Goal: Check status: Check status

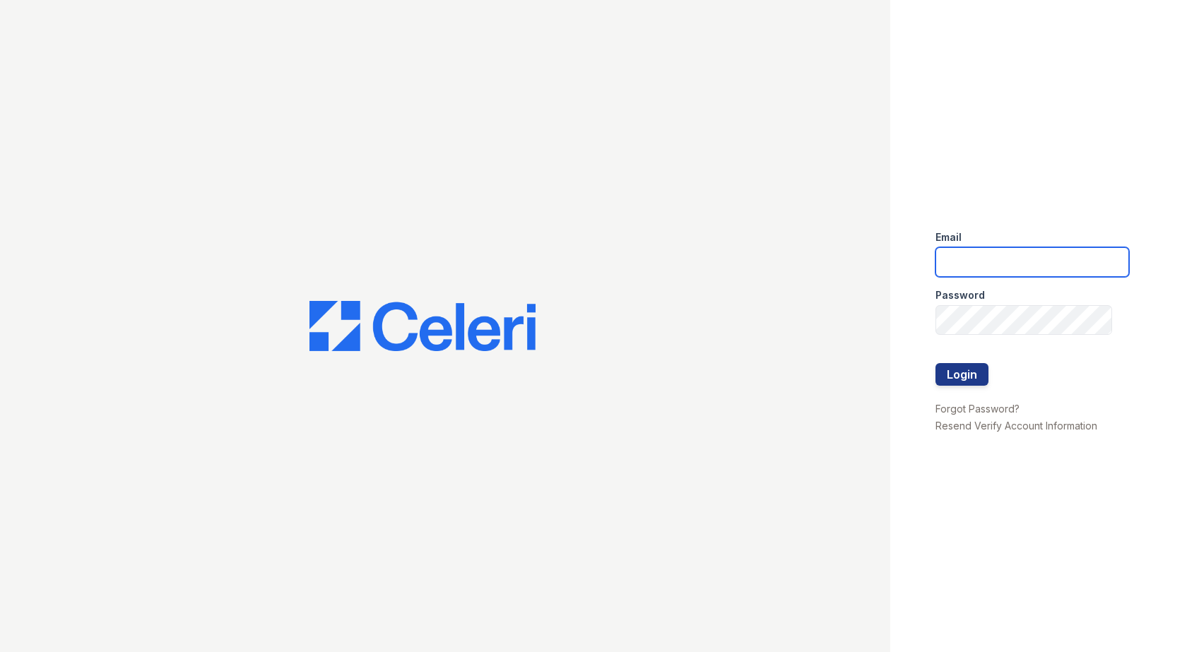
click at [1070, 266] on input "email" at bounding box center [1032, 262] width 194 height 30
type input "[EMAIL_ADDRESS][DOMAIN_NAME]"
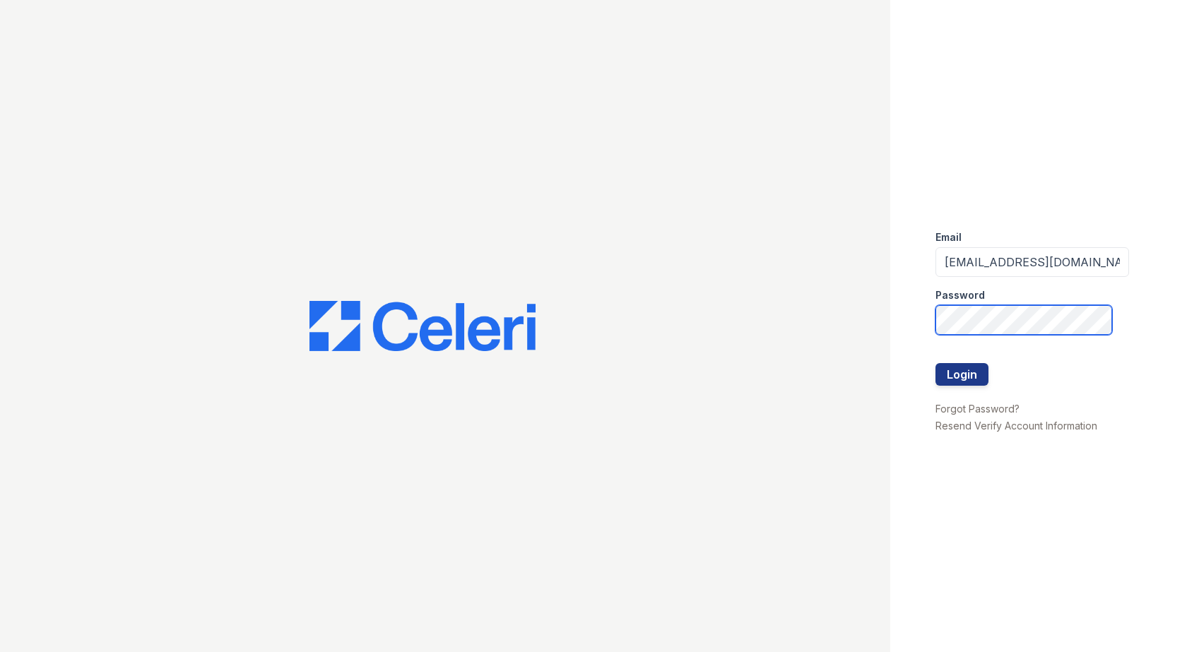
click at [935, 363] on button "Login" at bounding box center [961, 374] width 53 height 23
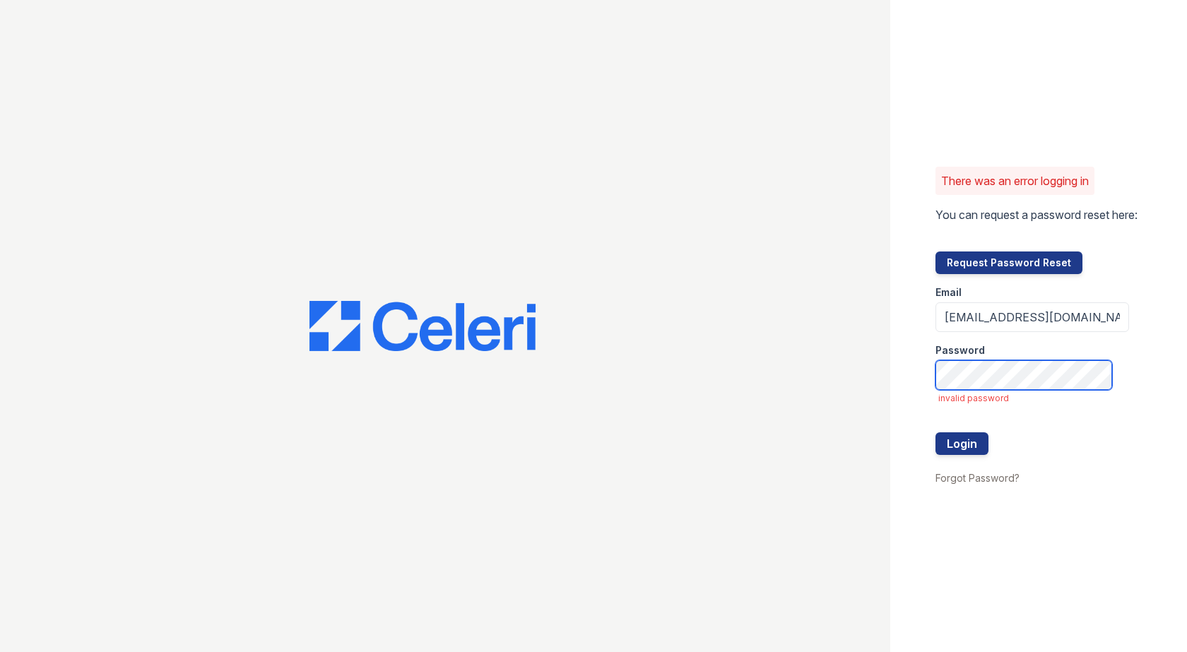
click at [935, 432] on button "Login" at bounding box center [961, 443] width 53 height 23
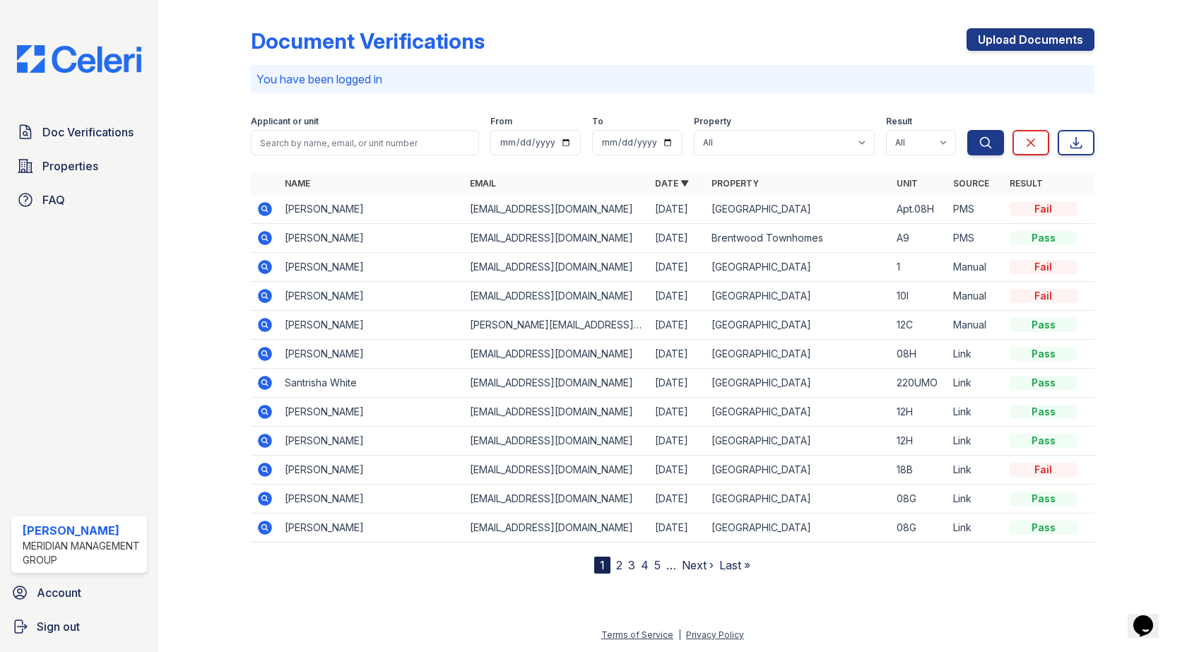
click at [267, 209] on icon at bounding box center [264, 209] width 17 height 17
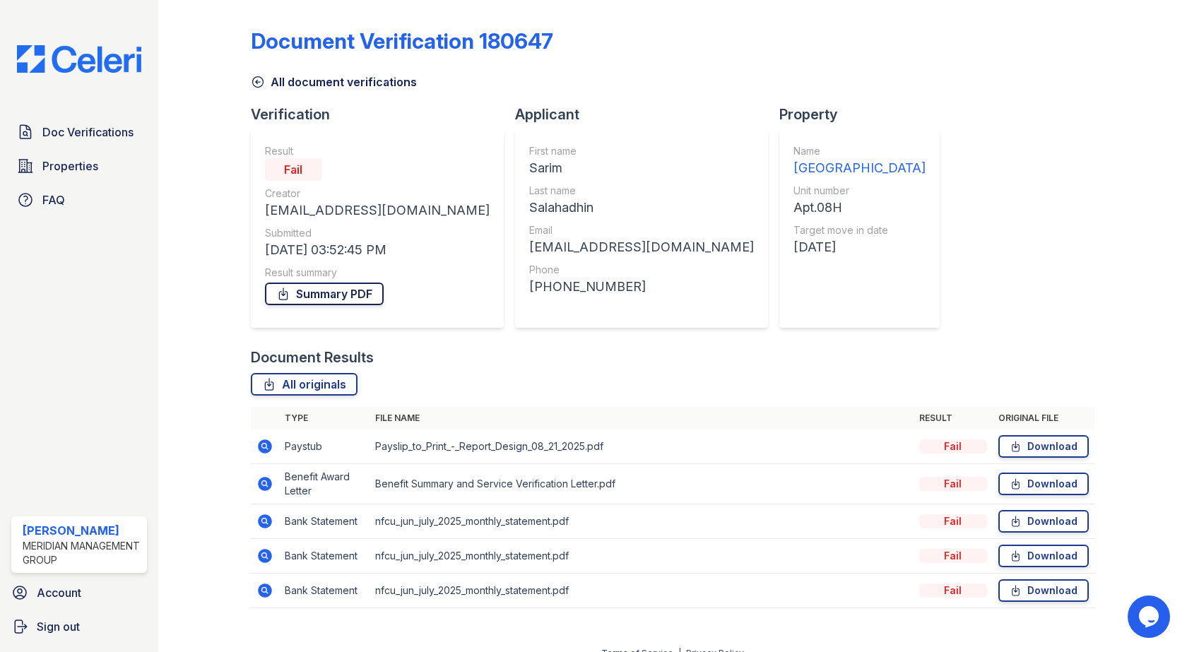
click at [297, 290] on link "Summary PDF" at bounding box center [324, 294] width 119 height 23
click at [264, 446] on icon at bounding box center [265, 446] width 4 height 4
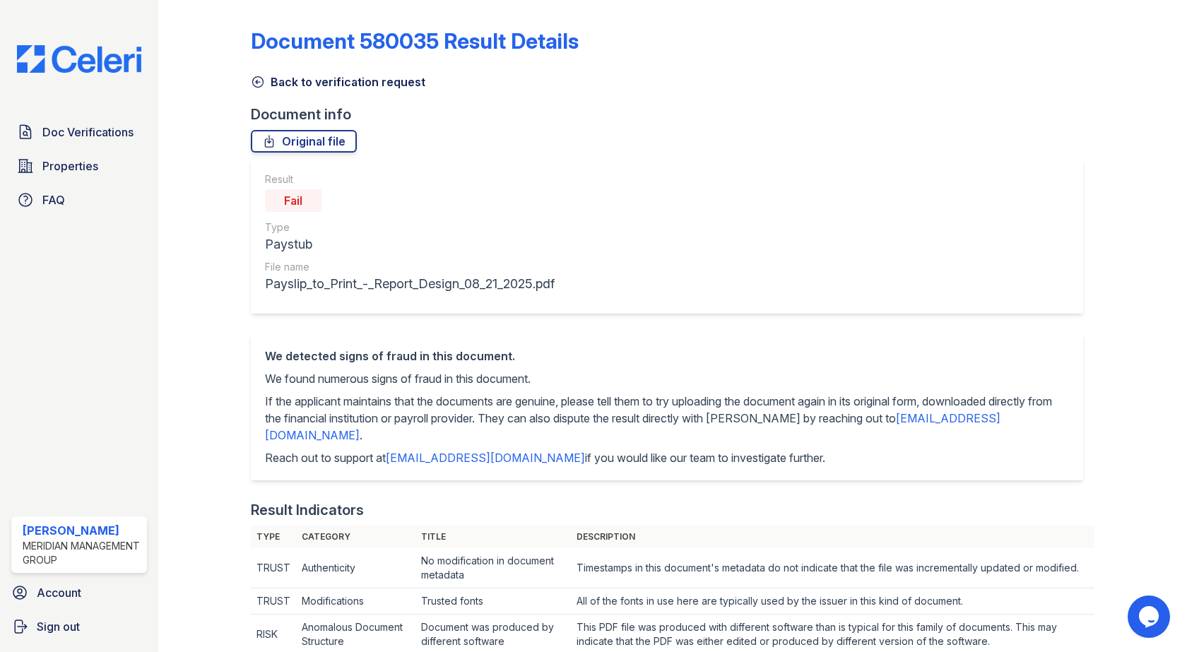
click at [331, 85] on link "Back to verification request" at bounding box center [338, 81] width 174 height 17
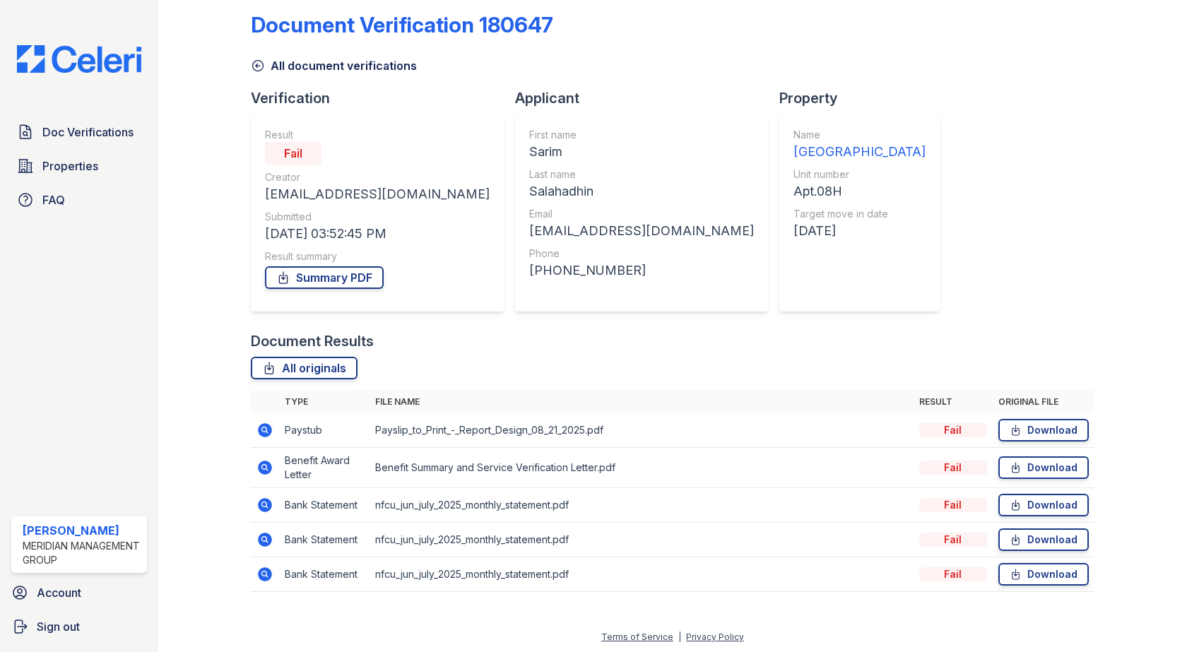
scroll to position [18, 0]
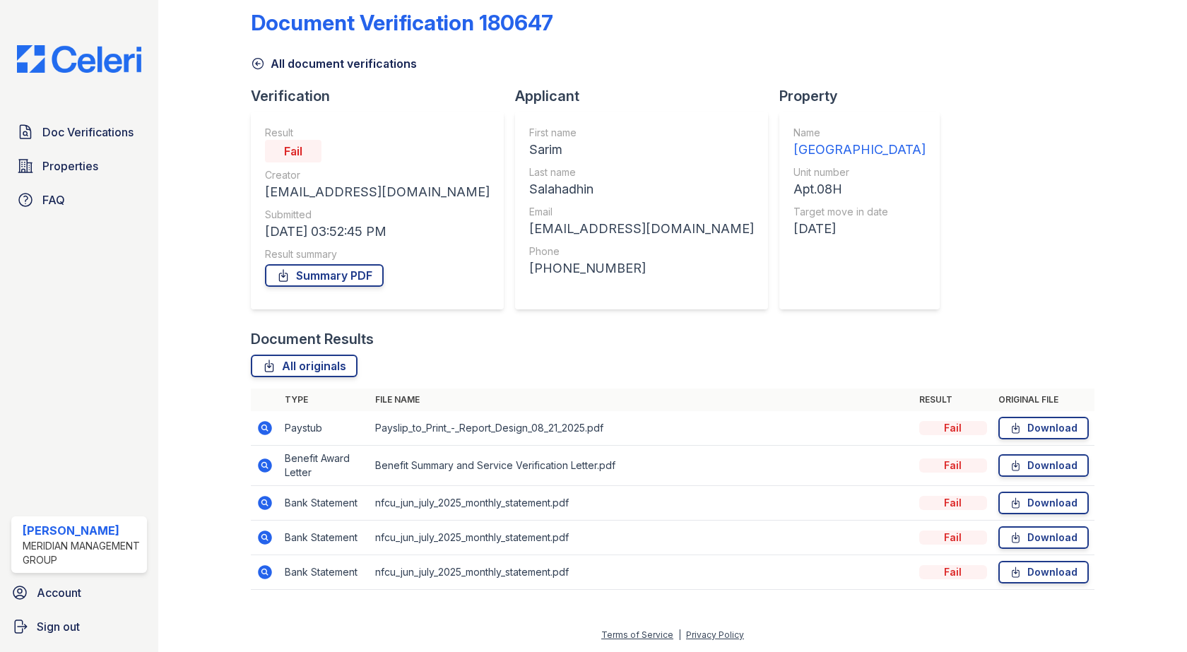
click at [266, 465] on icon at bounding box center [264, 465] width 17 height 17
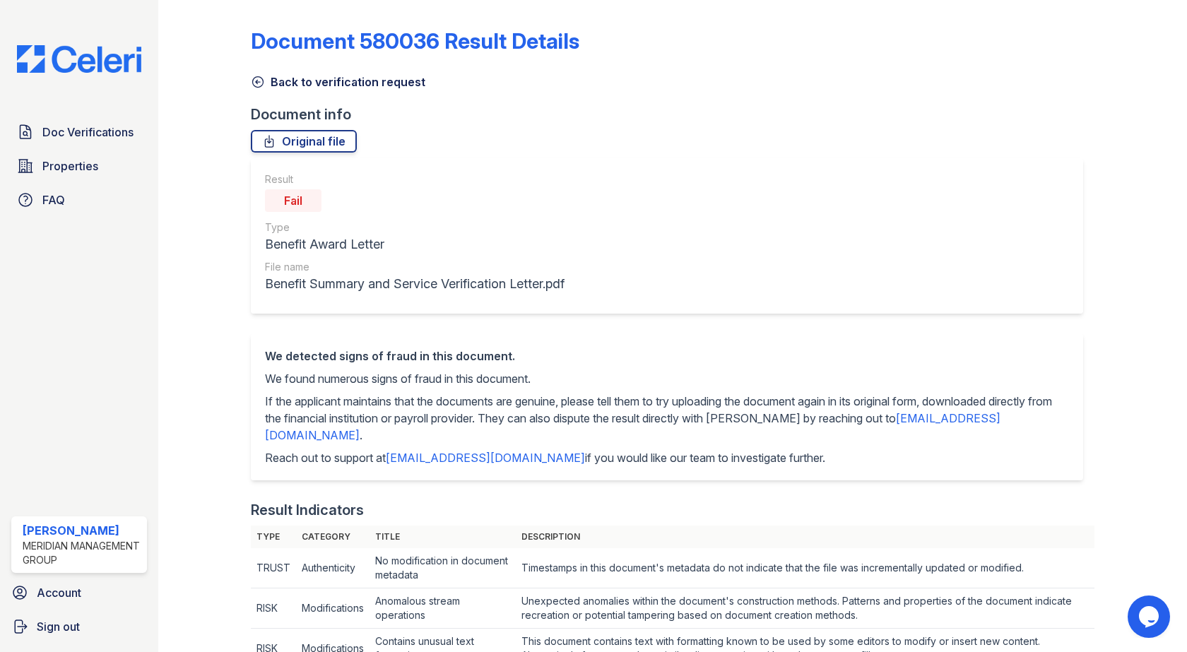
click at [275, 80] on link "Back to verification request" at bounding box center [338, 81] width 174 height 17
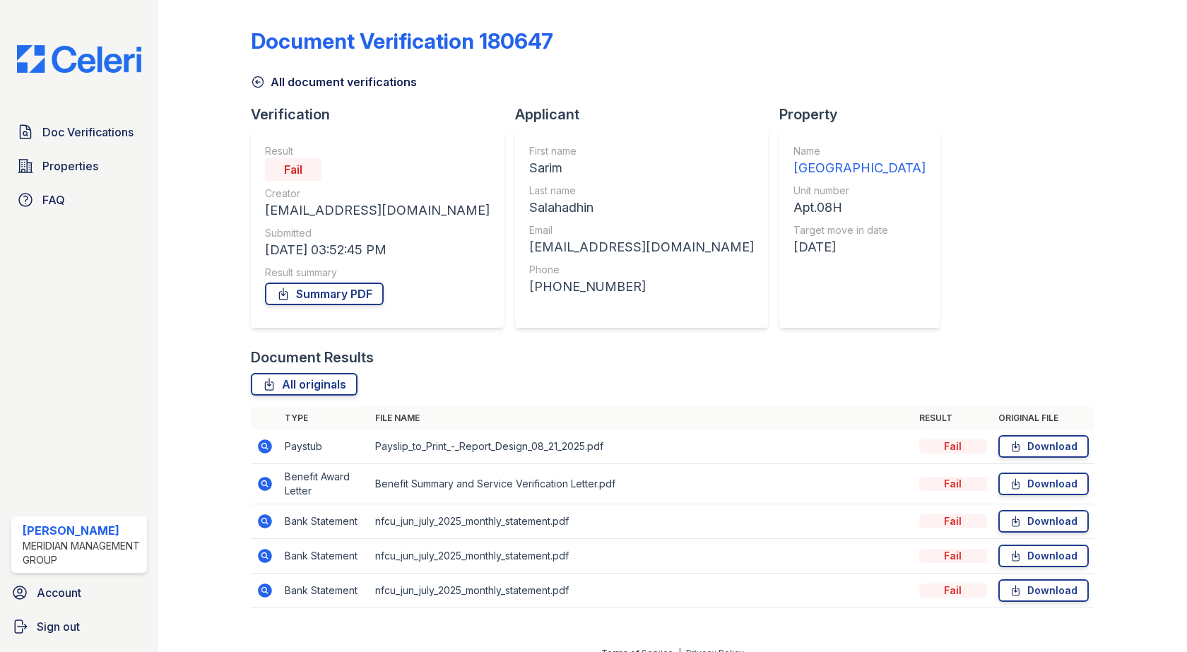
click at [263, 520] on icon at bounding box center [265, 521] width 4 height 4
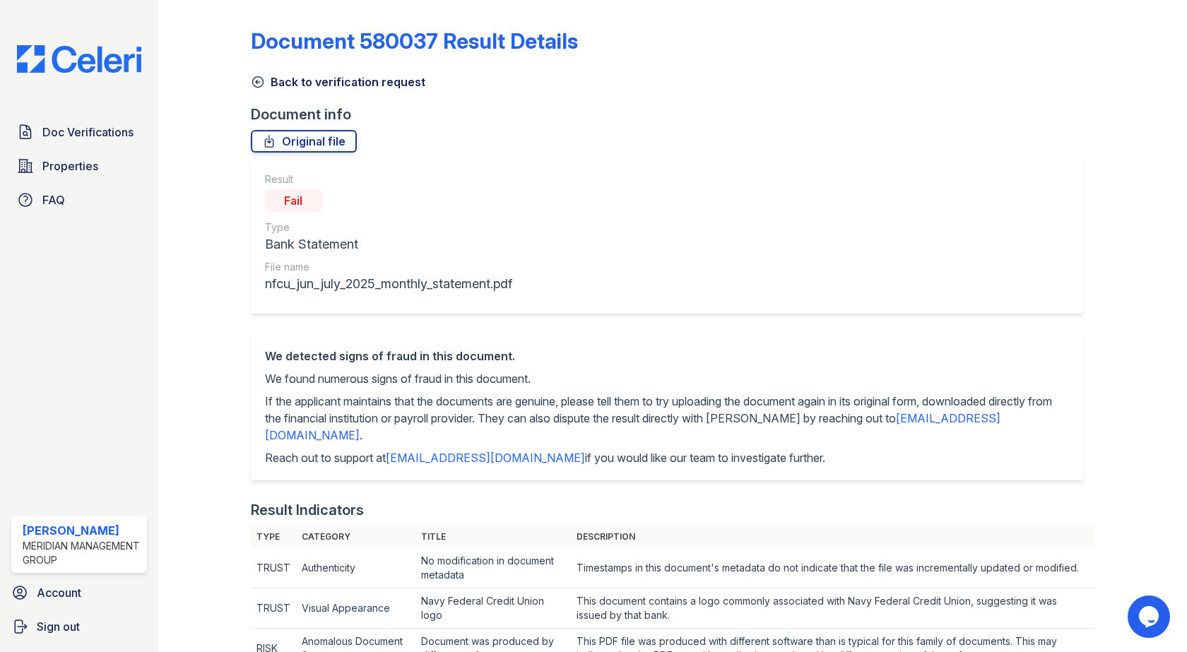
click at [282, 78] on link "Back to verification request" at bounding box center [338, 81] width 174 height 17
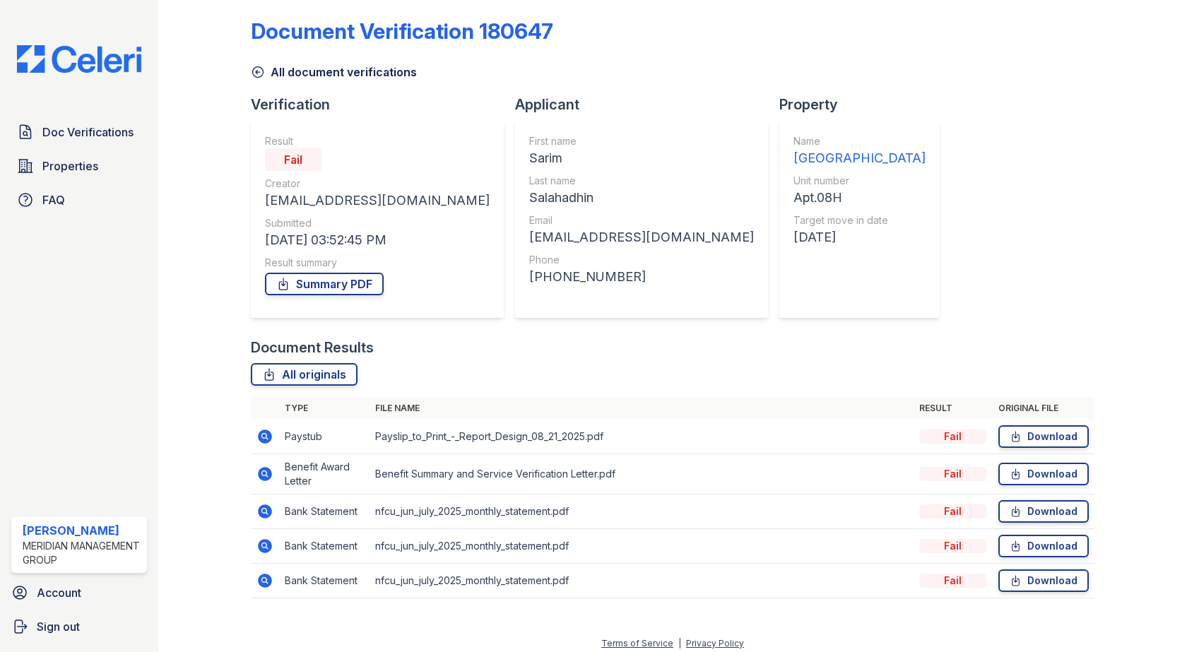
scroll to position [18, 0]
